Goal: Check status: Check status

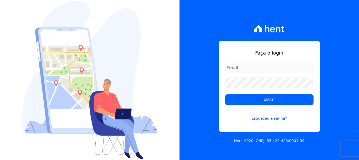
click at [254, 66] on input "email" at bounding box center [269, 68] width 88 height 11
type input "financ.junco@gmail.com"
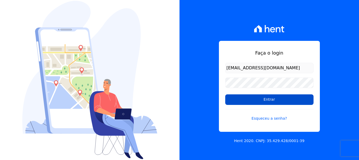
click at [275, 99] on input "Entrar" at bounding box center [269, 99] width 88 height 11
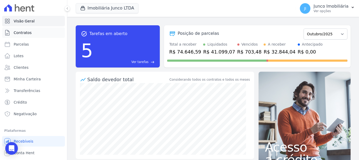
click at [29, 34] on span "Contratos" at bounding box center [23, 32] width 18 height 5
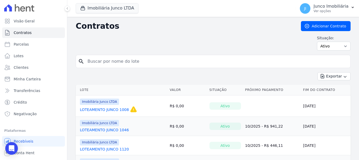
click at [112, 61] on input "search" at bounding box center [216, 61] width 264 height 11
type input "865"
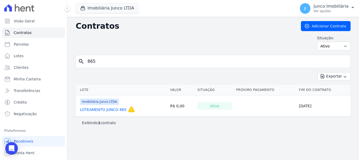
click at [114, 108] on link "LOTEAMENTO JUNCO 865" at bounding box center [103, 109] width 47 height 5
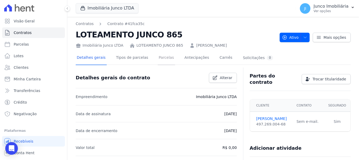
click at [159, 58] on link "Parcelas" at bounding box center [166, 58] width 17 height 14
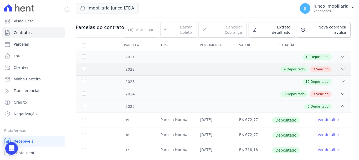
scroll to position [53, 0]
click at [326, 66] on div "3 Vencido" at bounding box center [321, 69] width 22 height 6
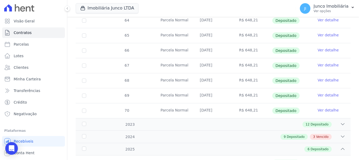
scroll to position [210, 0]
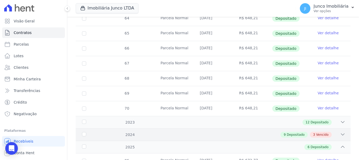
click at [319, 132] on span "Vencido" at bounding box center [322, 134] width 12 height 5
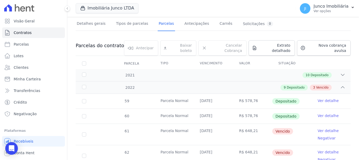
scroll to position [30, 0]
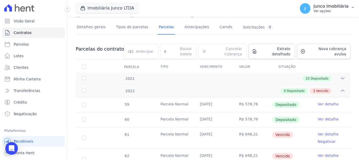
click at [319, 10] on p "Ver opções" at bounding box center [331, 11] width 35 height 4
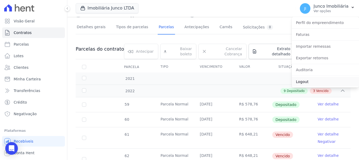
click at [305, 82] on link "Logout" at bounding box center [325, 81] width 67 height 9
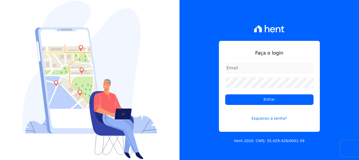
click at [249, 68] on input "email" at bounding box center [269, 68] width 88 height 11
type input "financ.junco@gmail.com"
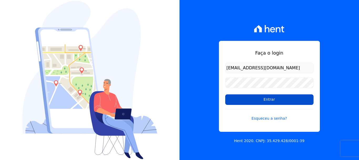
click at [273, 100] on input "Entrar" at bounding box center [269, 99] width 88 height 11
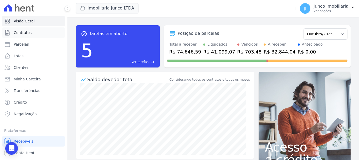
click at [27, 33] on span "Contratos" at bounding box center [23, 32] width 18 height 5
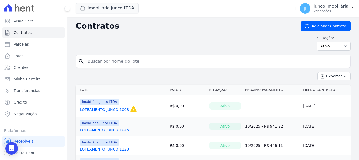
click at [124, 63] on input "search" at bounding box center [216, 61] width 264 height 11
type input "865"
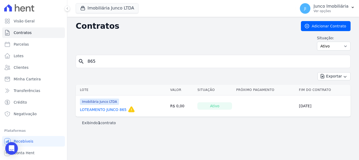
click at [114, 110] on link "LOTEAMENTO JUNCO 865" at bounding box center [103, 109] width 47 height 5
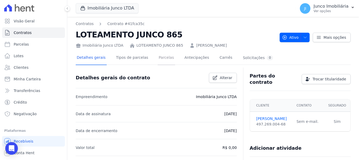
click at [158, 55] on link "Parcelas" at bounding box center [166, 58] width 17 height 14
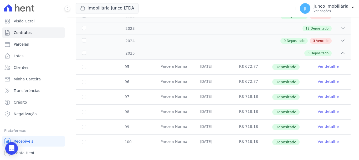
scroll to position [106, 0]
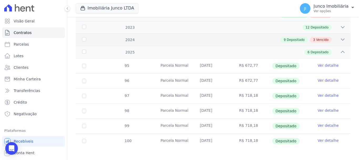
click at [319, 37] on span "Vencido" at bounding box center [322, 39] width 12 height 5
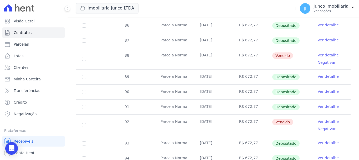
scroll to position [211, 0]
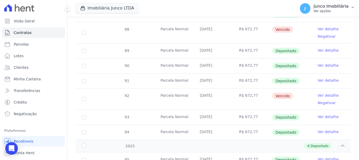
click at [328, 11] on p "Ver opções" at bounding box center [331, 11] width 35 height 4
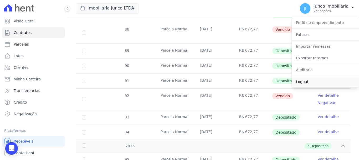
click at [303, 84] on link "Logout" at bounding box center [325, 81] width 67 height 9
